Goal: Information Seeking & Learning: Learn about a topic

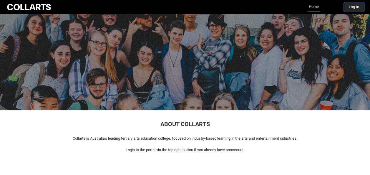
click at [347, 9] on button "Log In" at bounding box center [354, 6] width 20 height 9
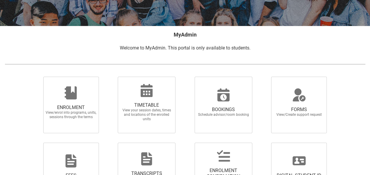
scroll to position [92, 0]
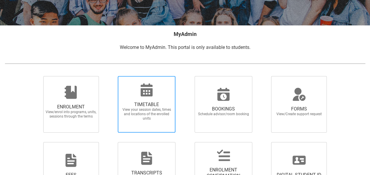
click at [160, 96] on div at bounding box center [146, 90] width 57 height 14
click at [111, 76] on input "TIMETABLE View your session dates, times and locations of the enrolled units" at bounding box center [110, 76] width 0 height 0
radio input "true"
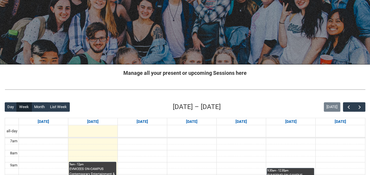
scroll to position [151, 0]
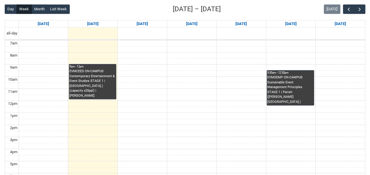
click at [97, 81] on div "EVMCEES ON-CAMPUS Contemporary Entertainment & Event Studies STAGE 1 | Room 103…" at bounding box center [92, 83] width 46 height 29
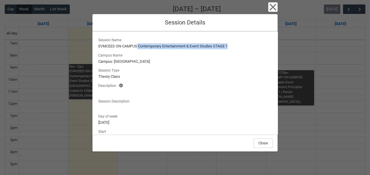
drag, startPoint x: 239, startPoint y: 48, endPoint x: 138, endPoint y: 45, distance: 100.4
click at [138, 45] on lightning-formatted-text "EVMCEES ON-CAMPUS Contemporary Entertainment & Event Studies STAGE 1" at bounding box center [184, 46] width 173 height 6
copy lightning-formatted-text "Contemporary Entertainment & Event Studies STAGE 1"
click at [263, 143] on button "Close" at bounding box center [262, 142] width 19 height 9
